Goal: Information Seeking & Learning: Find specific fact

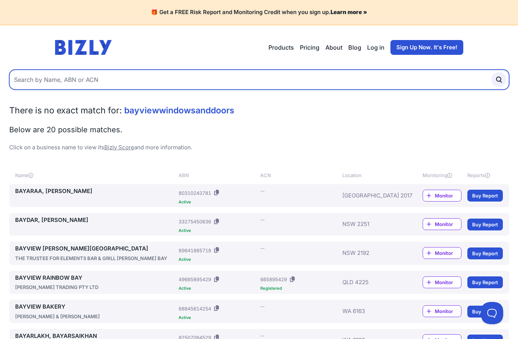
drag, startPoint x: 84, startPoint y: 81, endPoint x: 27, endPoint y: 79, distance: 57.0
click at [43, 79] on input "text" at bounding box center [259, 80] width 500 height 20
paste input "37 843 943 312"
type input "37 843 943 312"
click at [492, 72] on button "submit" at bounding box center [499, 79] width 15 height 15
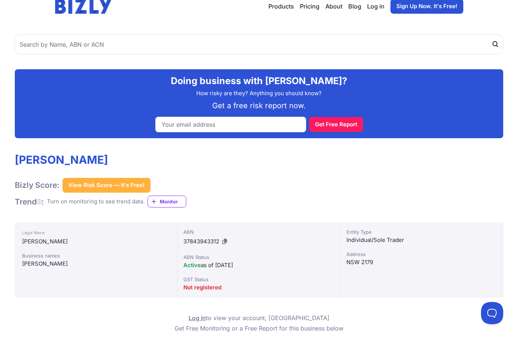
scroll to position [111, 0]
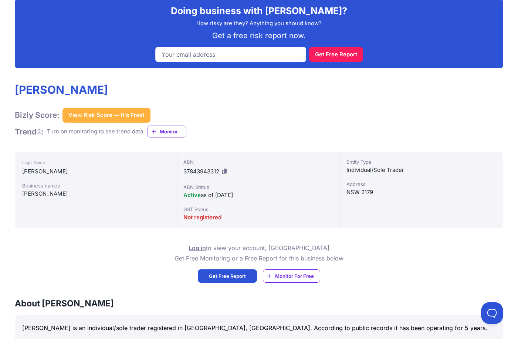
drag, startPoint x: 135, startPoint y: 89, endPoint x: 1, endPoint y: 82, distance: 133.8
click at [23, 85] on h1 "JAHAN, SAHARIAR" at bounding box center [101, 89] width 172 height 13
drag, startPoint x: 14, startPoint y: 87, endPoint x: 413, endPoint y: 205, distance: 416.7
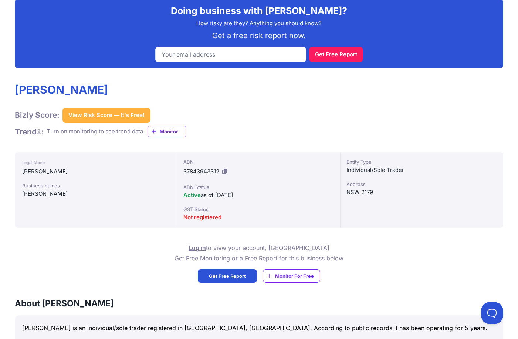
copy div "JAHAN, SAHARIAR Bizly Score: View Risk Score — It's Free! View Risk Score — It'…"
